Goal: Transaction & Acquisition: Purchase product/service

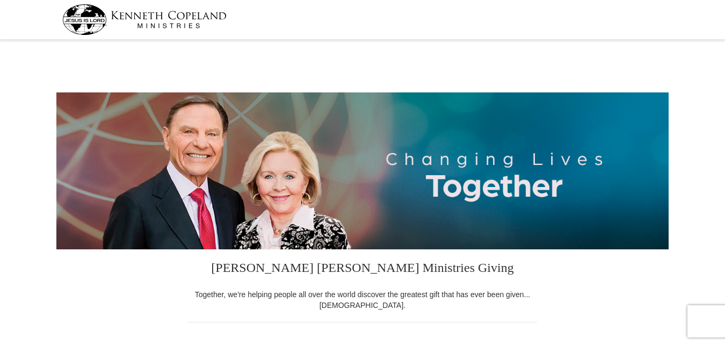
select select "CA"
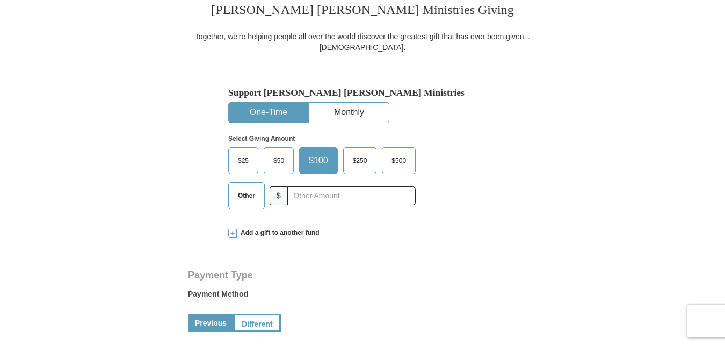
scroll to position [279, 0]
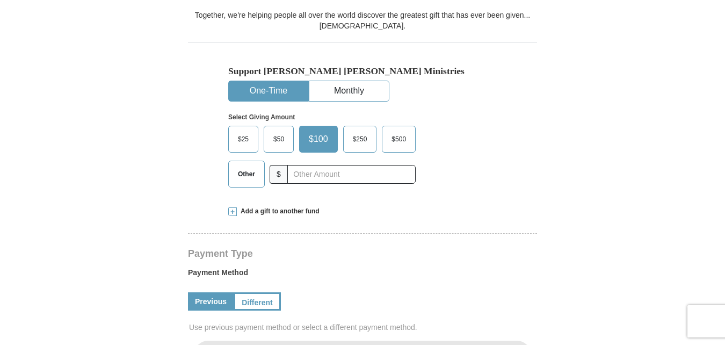
click at [284, 143] on span "$50" at bounding box center [278, 139] width 21 height 16
click at [0, 0] on input "$50" at bounding box center [0, 0] width 0 height 0
click at [353, 280] on label "Payment Method" at bounding box center [362, 275] width 349 height 16
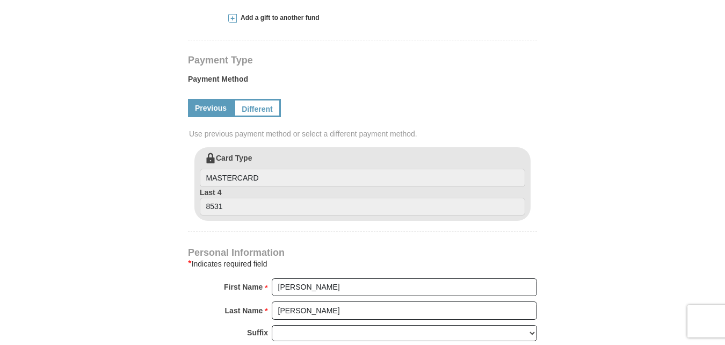
scroll to position [494, 0]
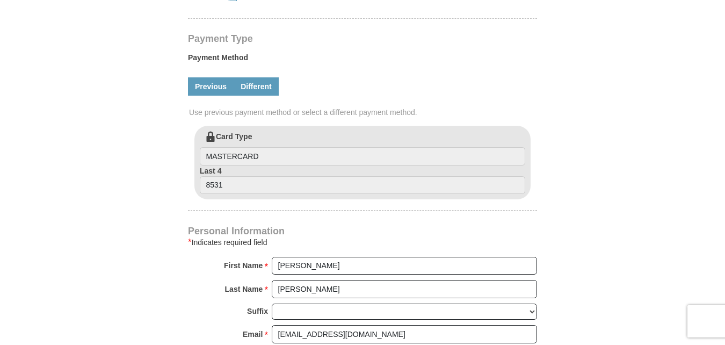
click at [260, 88] on link "Different" at bounding box center [256, 86] width 45 height 18
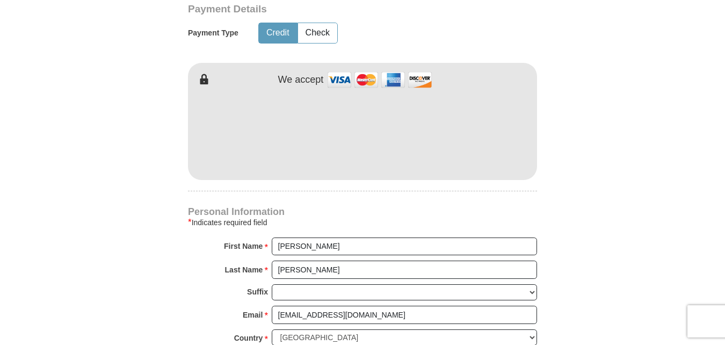
scroll to position [601, 0]
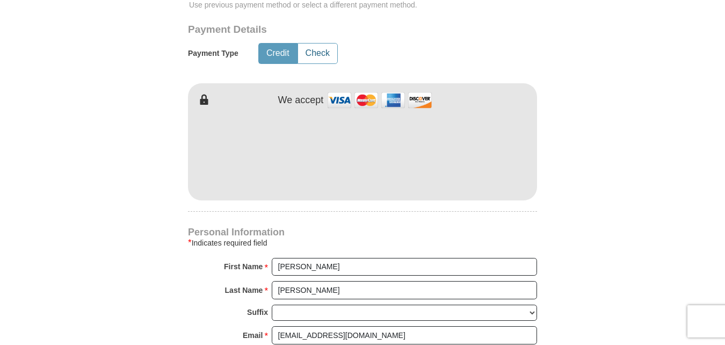
click at [324, 53] on button "Check" at bounding box center [317, 54] width 39 height 20
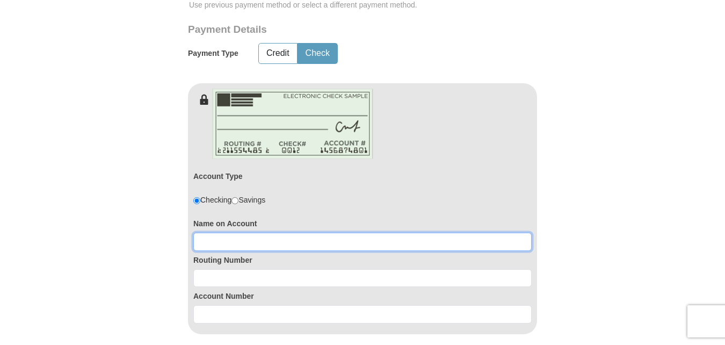
click at [291, 240] on input at bounding box center [362, 242] width 338 height 18
type input "w"
type input "William H Bucher"
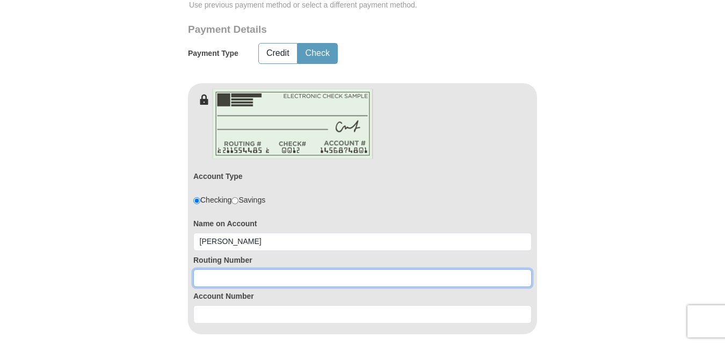
click at [300, 284] on input at bounding box center [362, 278] width 338 height 18
type input "256074974"
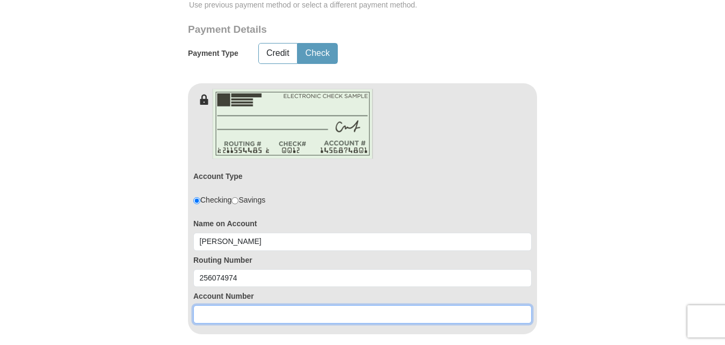
click at [316, 309] on input at bounding box center [362, 314] width 338 height 18
type input "7204444140"
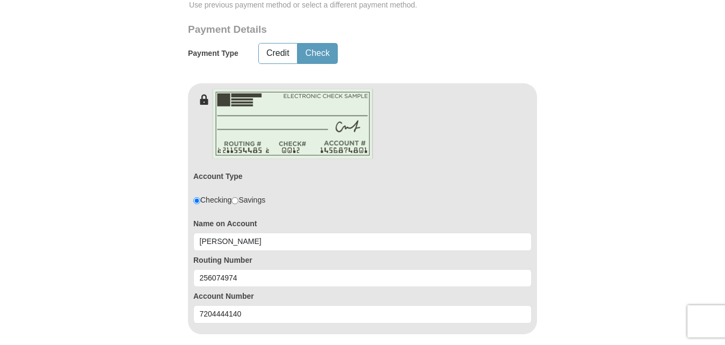
click at [551, 279] on form "Kenneth Copeland Ministries Giving Together, we're helping people all over the …" at bounding box center [362, 140] width 612 height 1398
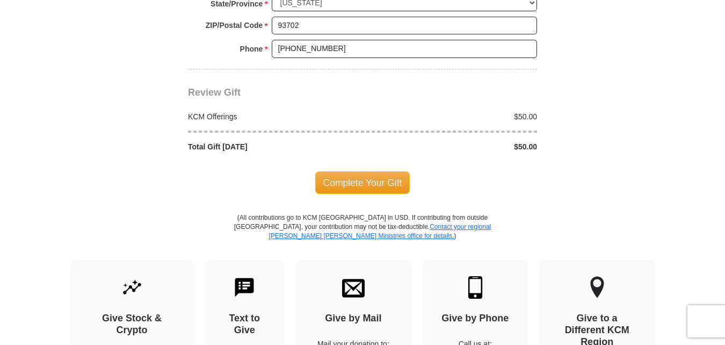
scroll to position [1203, 0]
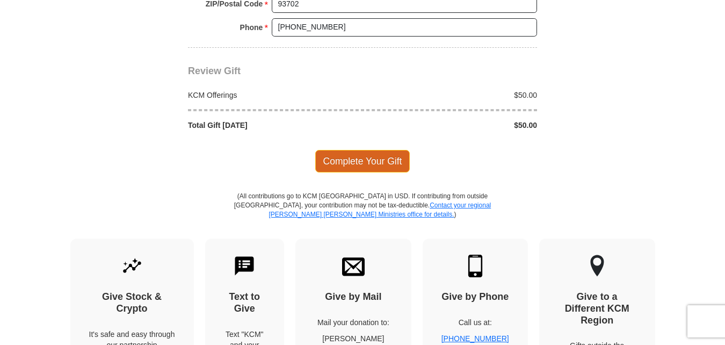
click at [373, 159] on span "Complete Your Gift" at bounding box center [362, 161] width 95 height 23
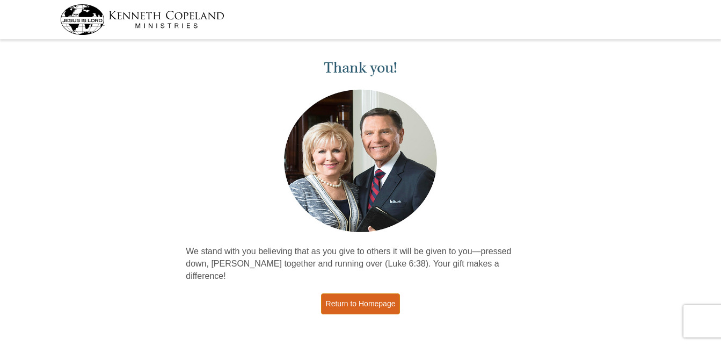
click at [363, 293] on link "Return to Homepage" at bounding box center [360, 303] width 79 height 21
